Goal: Find specific page/section: Find specific page/section

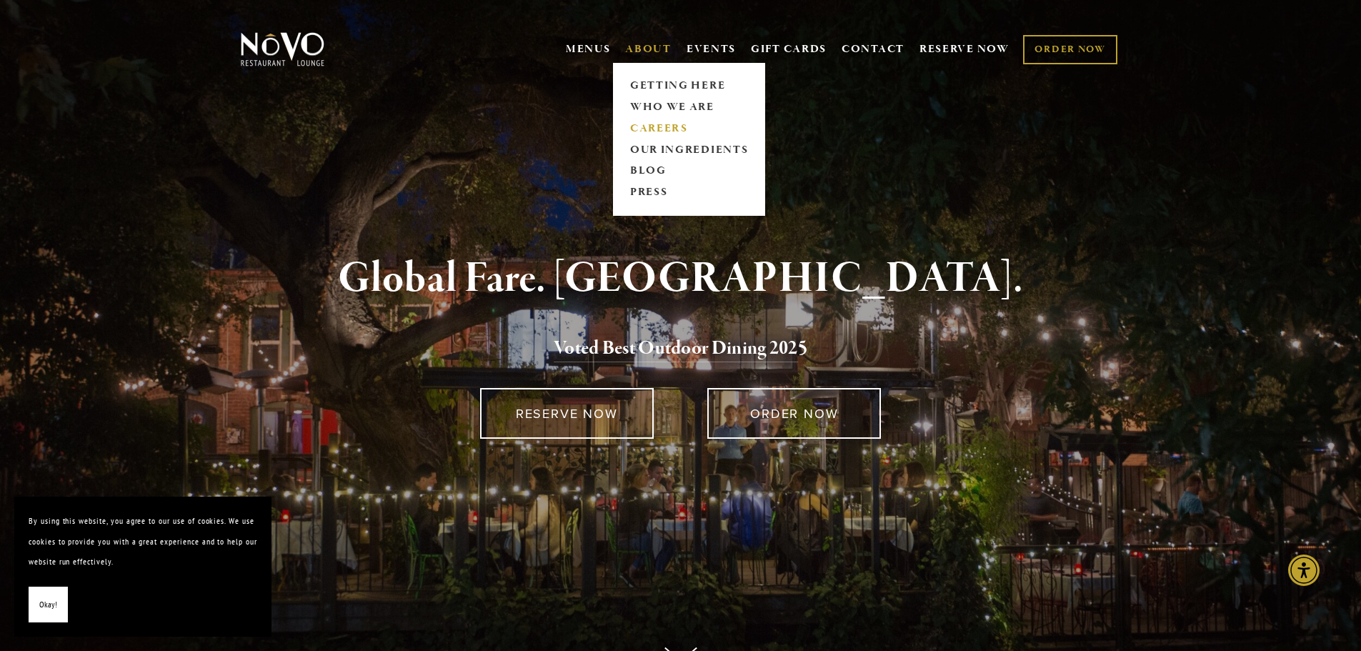
click at [665, 119] on link "CAREERS" at bounding box center [688, 128] width 127 height 21
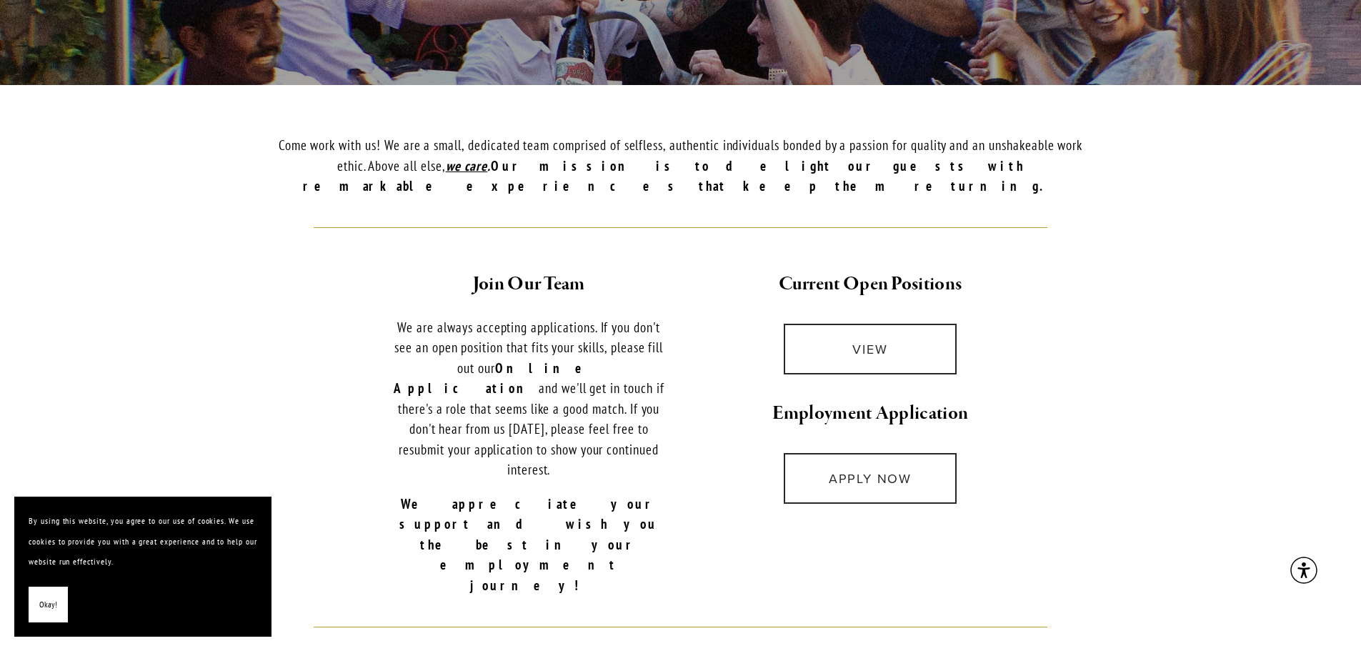
scroll to position [286, 0]
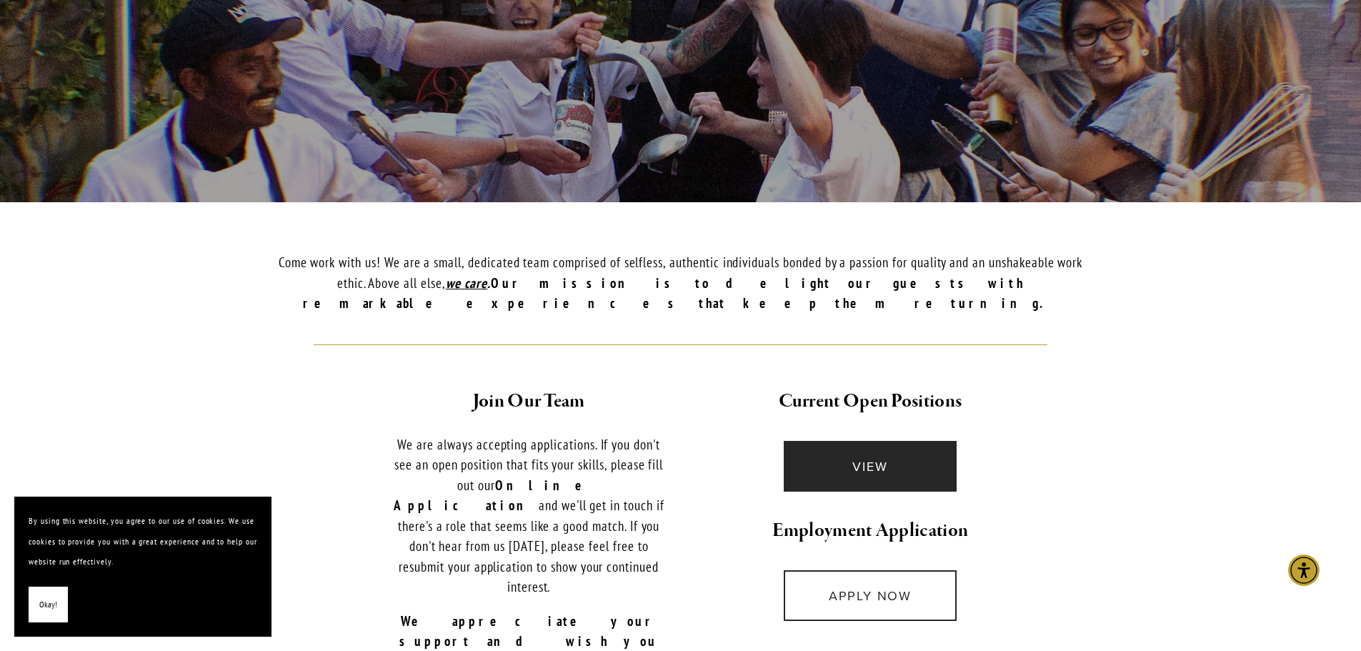
click at [870, 441] on link "VIEW" at bounding box center [871, 466] width 174 height 51
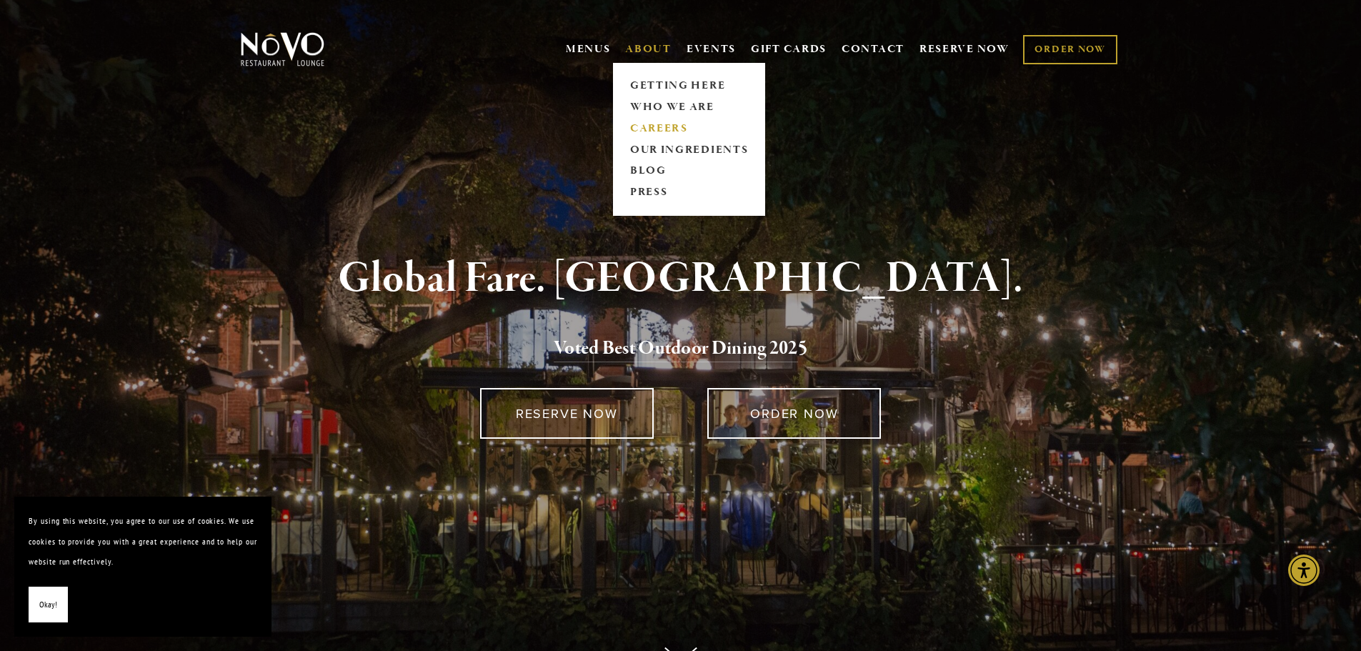
click at [647, 123] on link "CAREERS" at bounding box center [688, 128] width 127 height 21
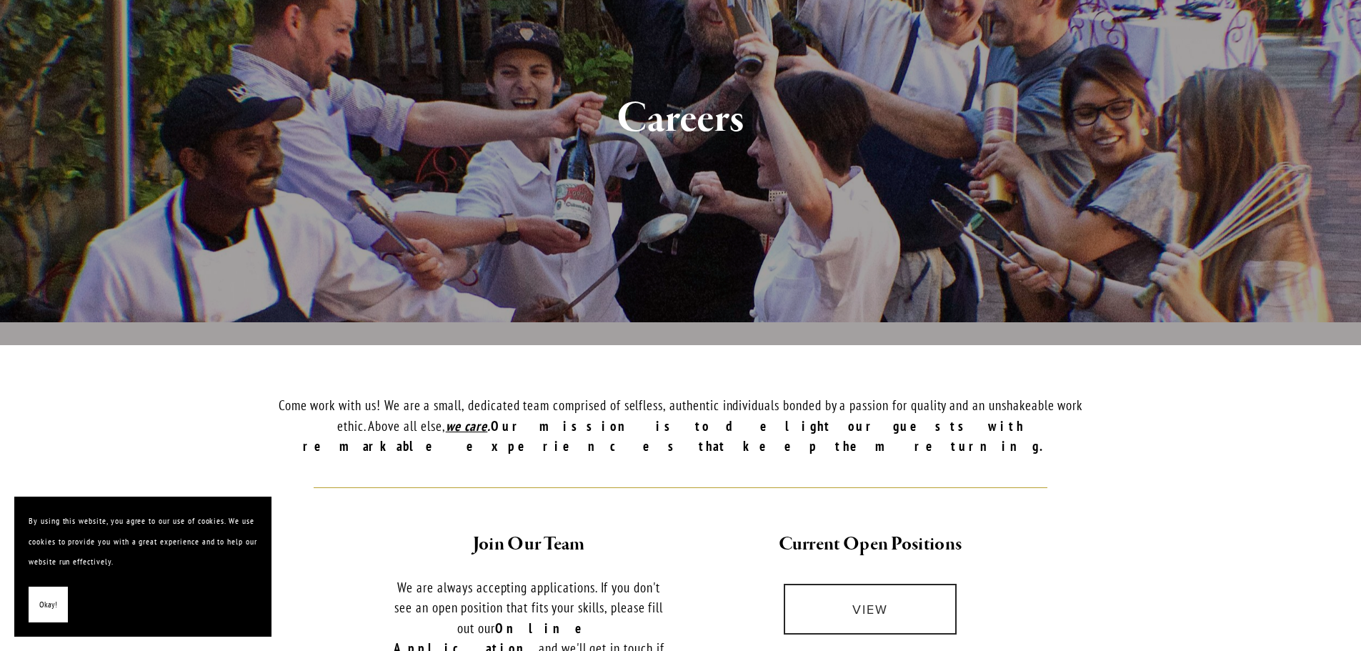
scroll to position [429, 0]
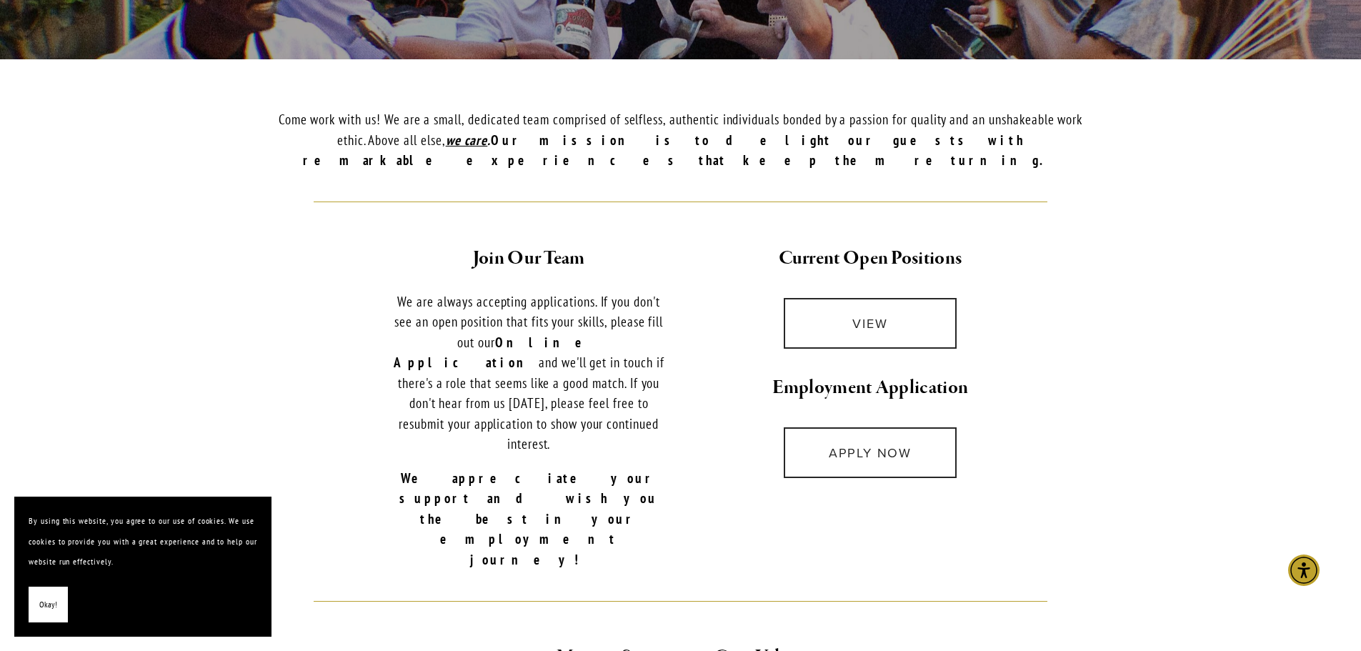
click at [55, 611] on span "Okay!" at bounding box center [48, 605] width 18 height 21
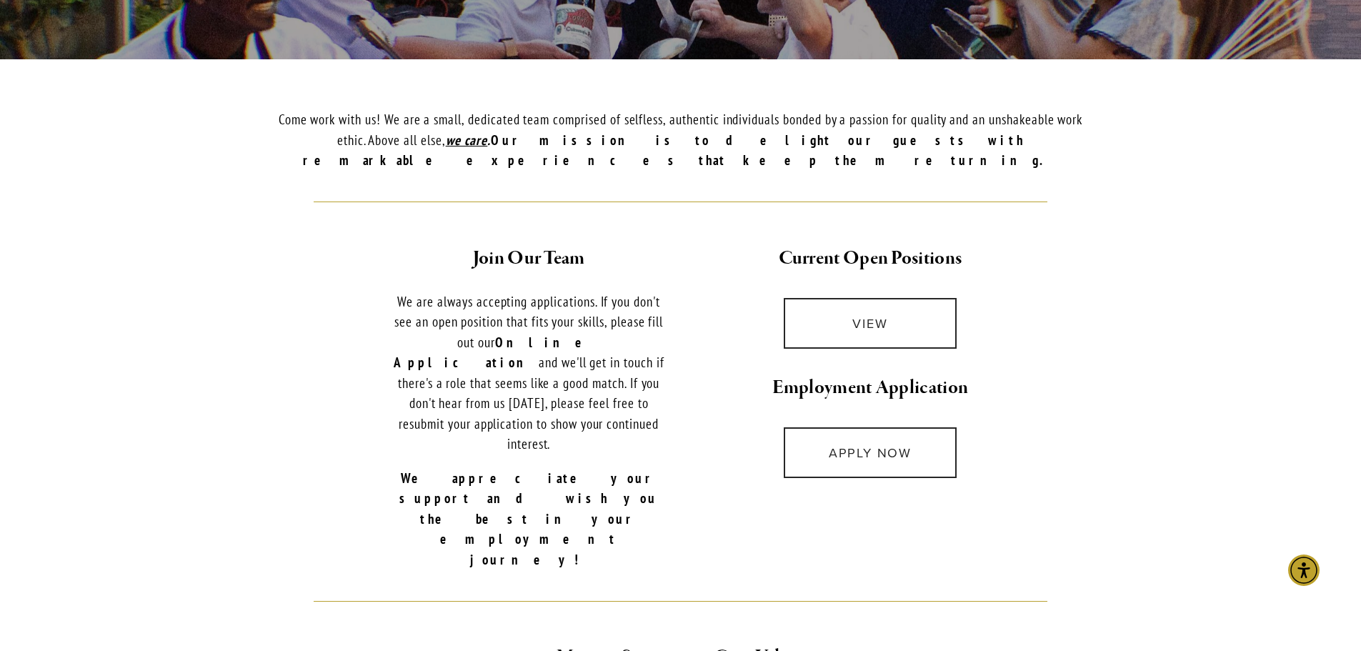
click at [456, 121] on p "Come work with us! We are a small, dedicated team comprised of selfless, authen…" at bounding box center [680, 139] width 833 height 61
click at [838, 298] on link "VIEW" at bounding box center [871, 323] width 174 height 51
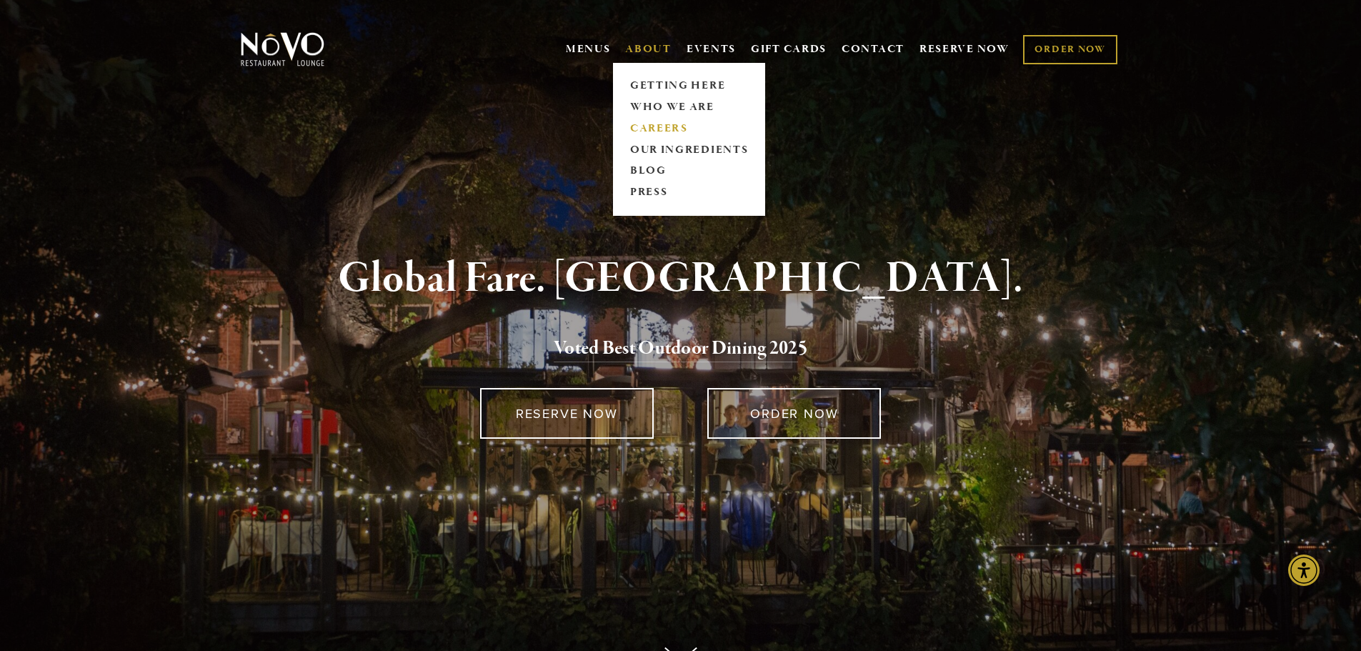
click at [643, 124] on link "CAREERS" at bounding box center [688, 128] width 127 height 21
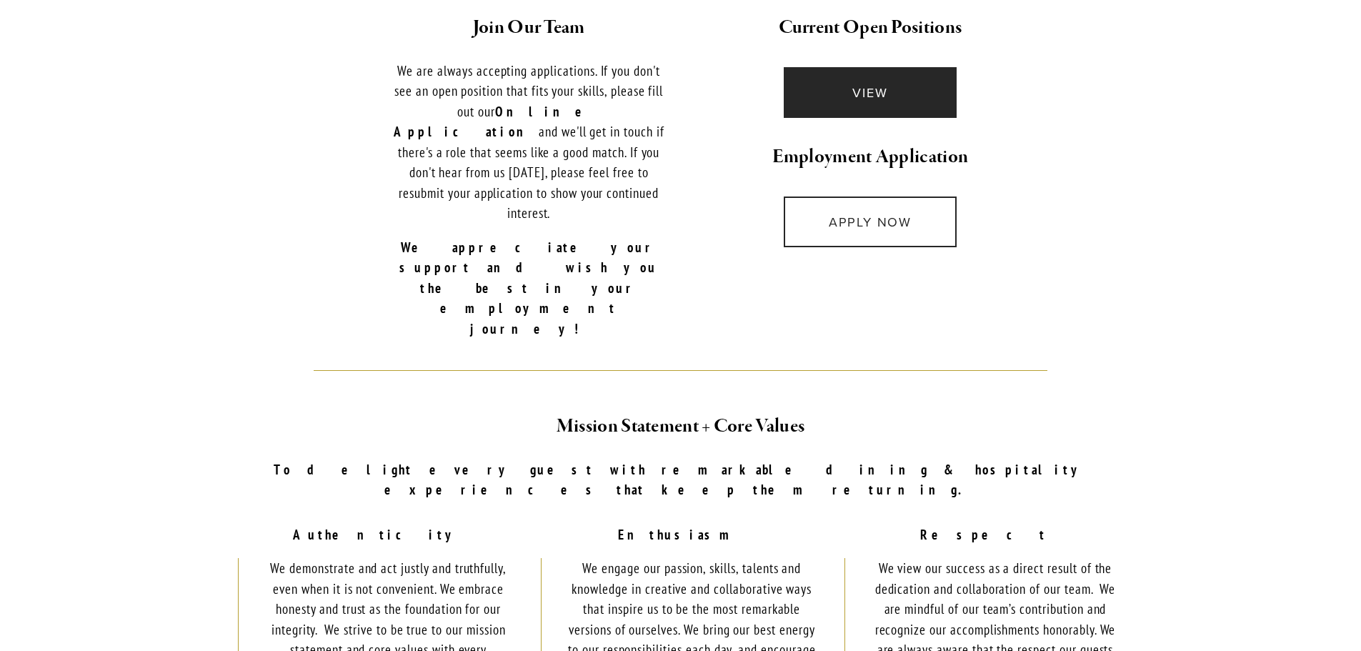
click at [875, 69] on link "VIEW" at bounding box center [871, 92] width 174 height 51
